Goal: Find specific page/section: Find specific page/section

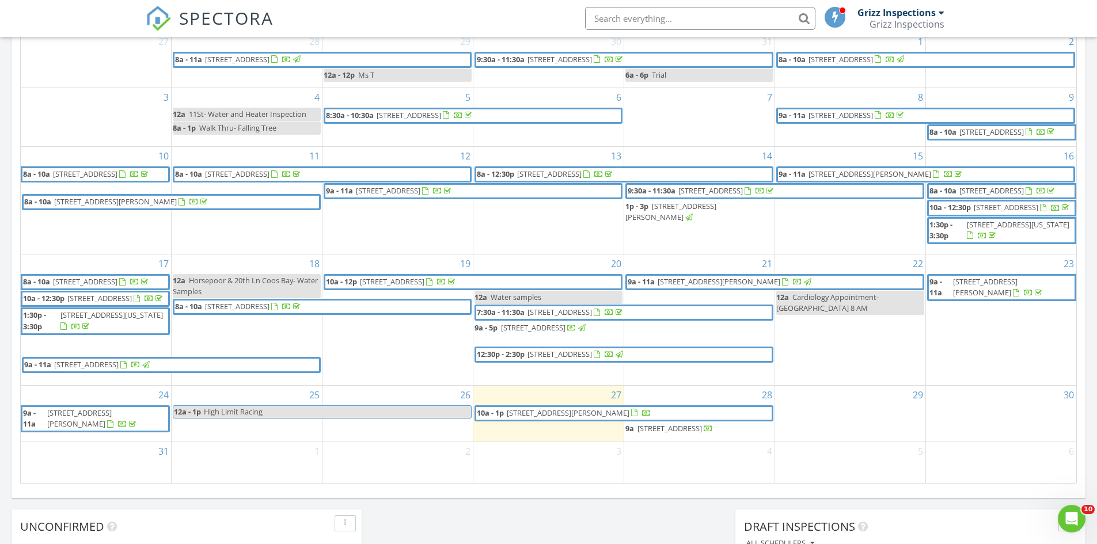
scroll to position [806, 0]
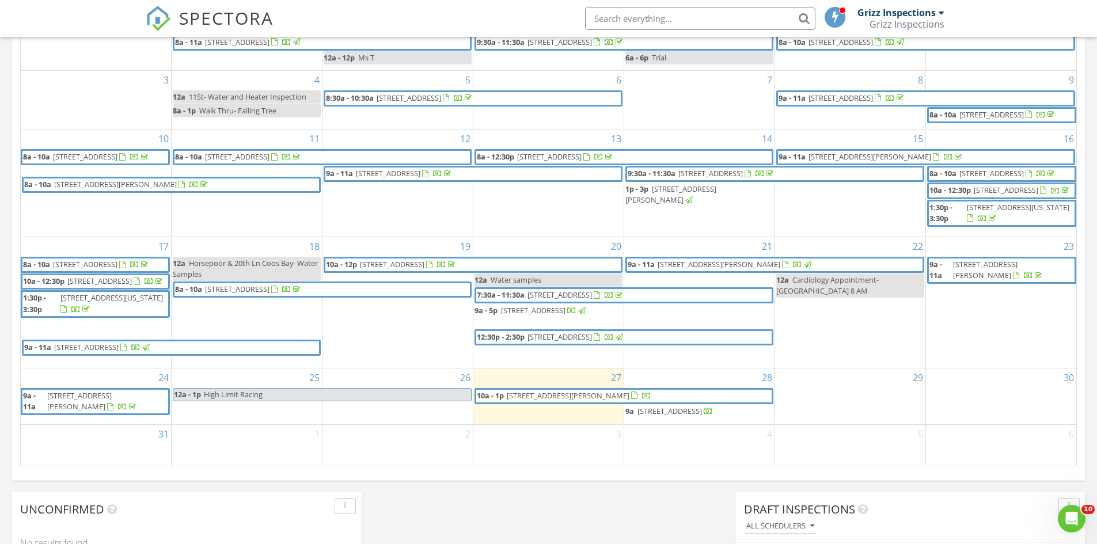
click at [698, 269] on span "[STREET_ADDRESS][PERSON_NAME]" at bounding box center [718, 264] width 123 height 10
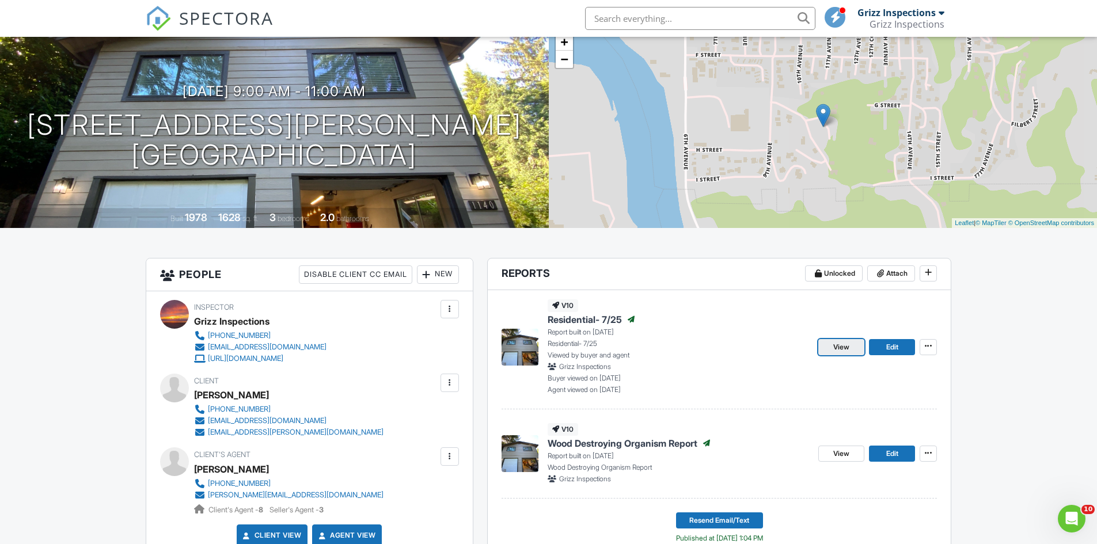
click at [843, 348] on span "View" at bounding box center [841, 347] width 16 height 12
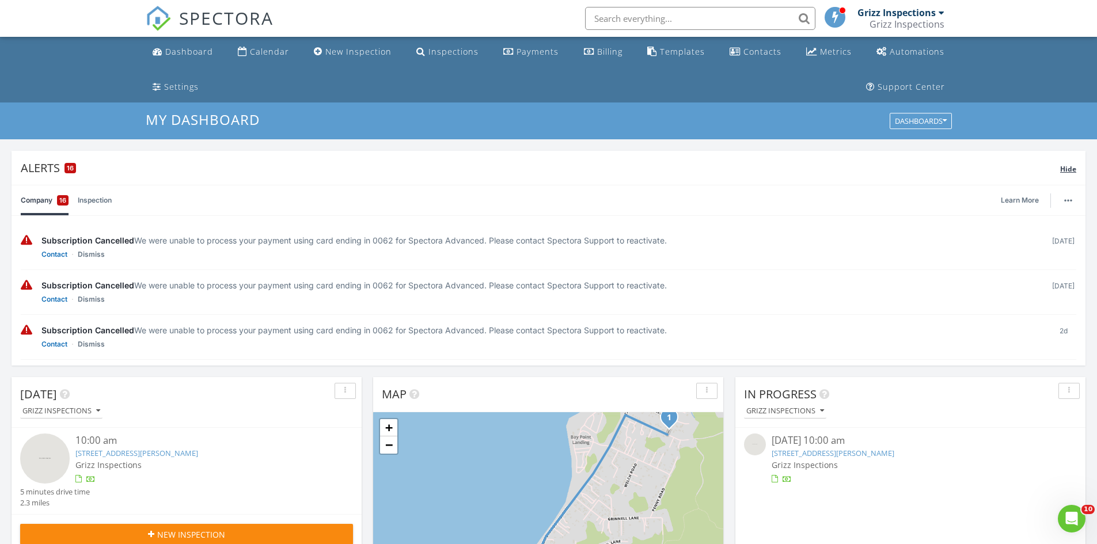
click at [1069, 168] on span "Hide" at bounding box center [1068, 169] width 16 height 10
